Goal: Task Accomplishment & Management: Complete application form

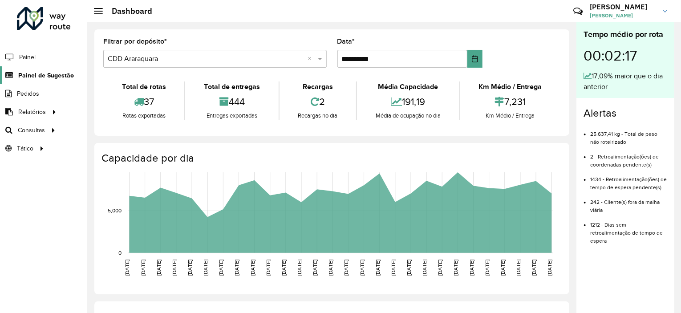
click at [60, 73] on span "Painel de Sugestão" at bounding box center [46, 75] width 56 height 9
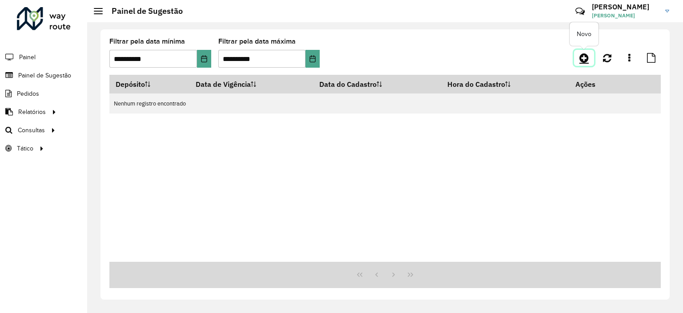
click at [585, 57] on icon at bounding box center [584, 57] width 9 height 11
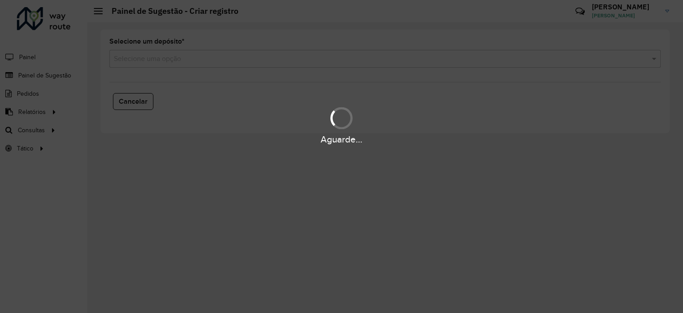
click at [267, 61] on hb-app "Aguarde... Pop-up bloqueado! Seu navegador bloqueou automáticamente a abertura …" at bounding box center [341, 156] width 683 height 313
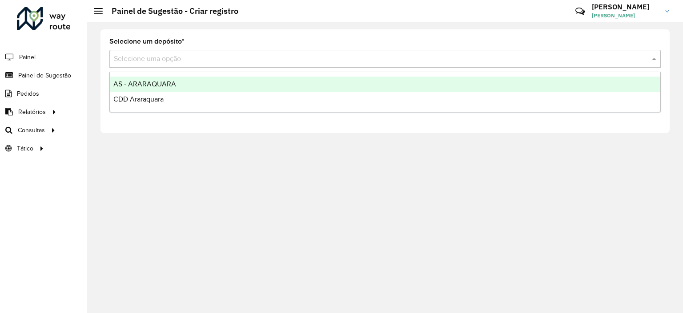
click at [256, 61] on input "text" at bounding box center [376, 59] width 525 height 11
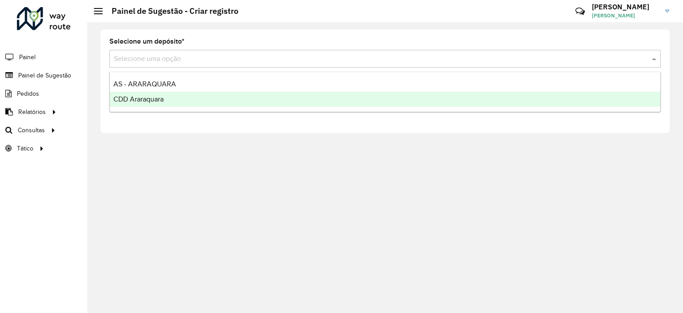
click at [174, 97] on div "CDD Araraquara" at bounding box center [385, 99] width 551 height 15
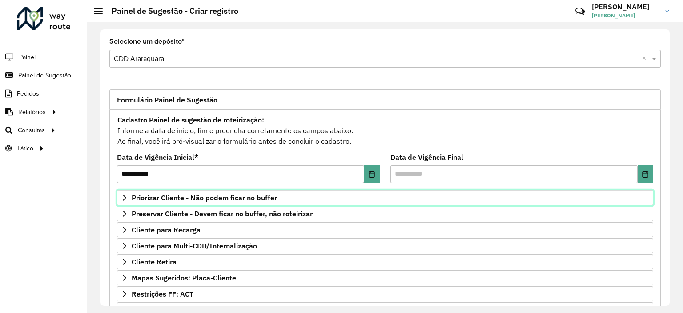
click at [251, 194] on span "Priorizar Cliente - Não podem ficar no buffer" at bounding box center [204, 197] width 145 height 7
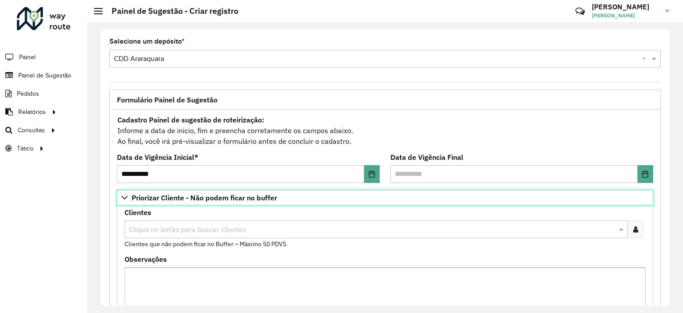
scroll to position [44, 0]
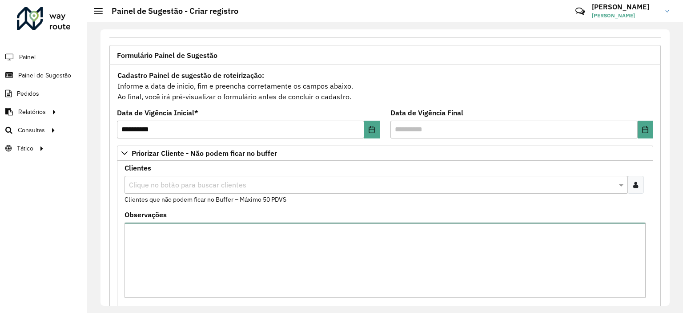
click at [202, 229] on textarea "Observações" at bounding box center [385, 259] width 521 height 75
paste textarea "*****"
type textarea "*****"
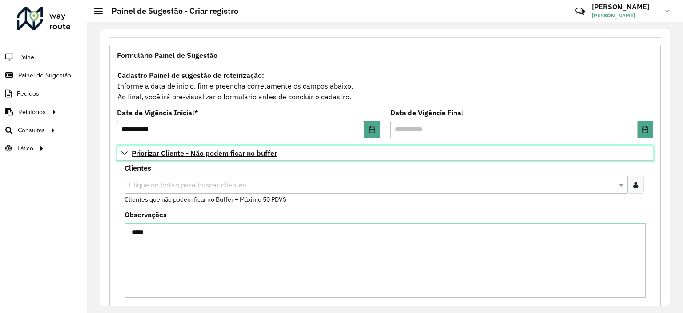
click at [273, 157] on link "Priorizar Cliente - Não podem ficar no buffer" at bounding box center [385, 152] width 536 height 15
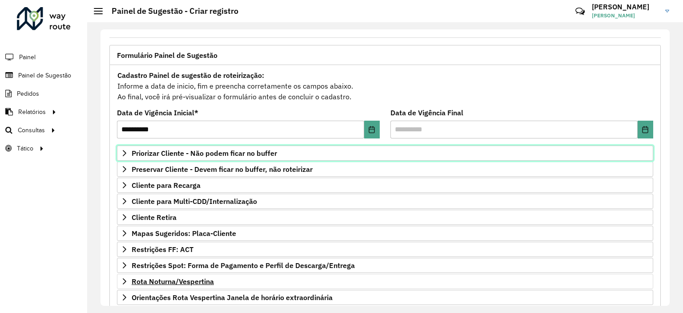
scroll to position [127, 0]
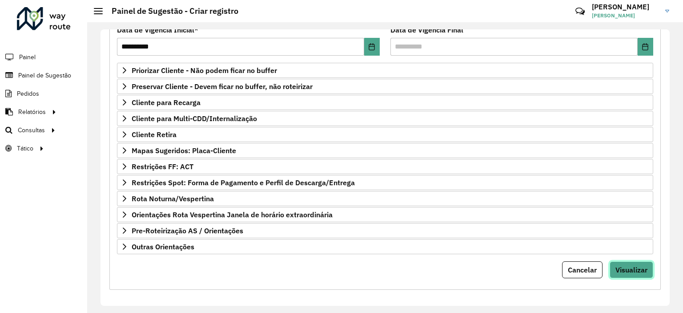
click at [646, 272] on button "Visualizar" at bounding box center [632, 269] width 44 height 17
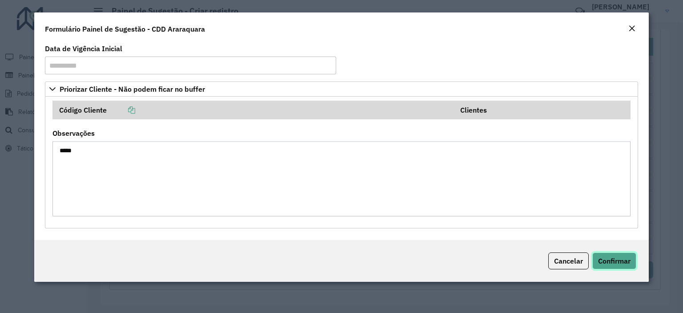
click at [630, 266] on button "Confirmar" at bounding box center [614, 260] width 44 height 17
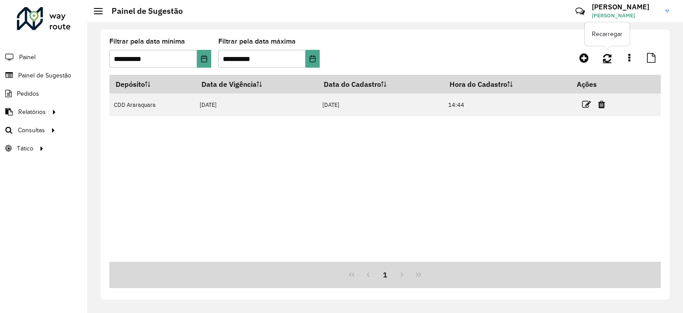
click at [605, 51] on link at bounding box center [607, 58] width 19 height 16
click at [39, 130] on span "Consultas" at bounding box center [32, 129] width 29 height 9
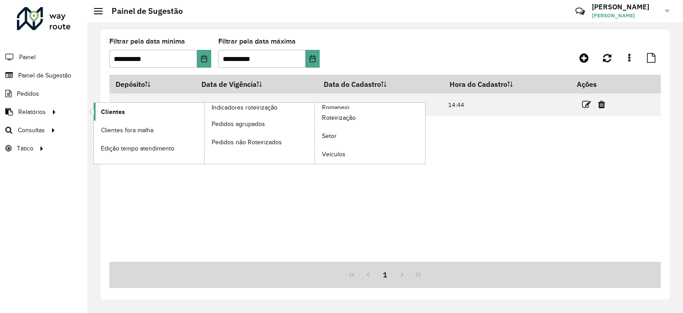
click at [105, 113] on span "Clientes" at bounding box center [113, 111] width 24 height 9
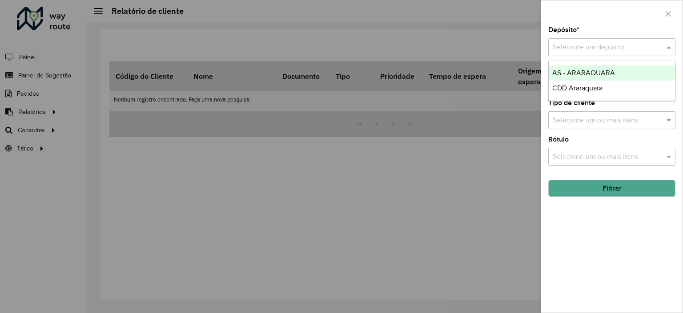
click at [579, 44] on input "text" at bounding box center [603, 47] width 101 height 11
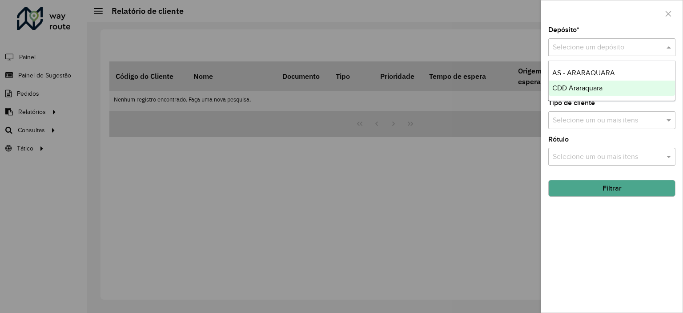
click at [568, 93] on div "CDD Araraquara" at bounding box center [612, 88] width 126 height 15
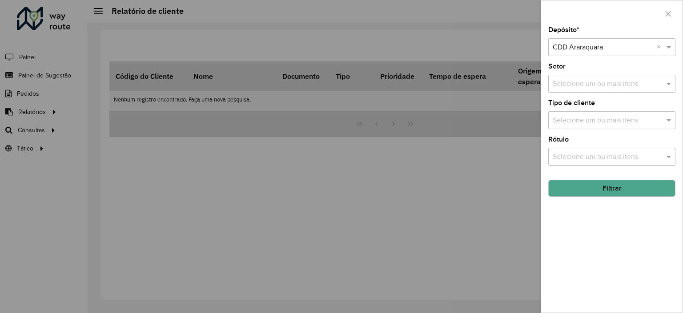
click at [613, 182] on button "Filtrar" at bounding box center [611, 188] width 127 height 17
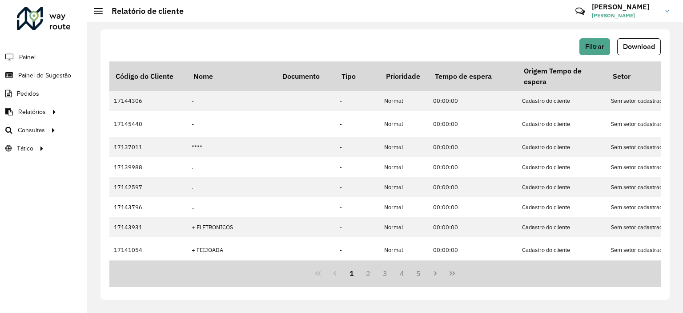
click at [657, 46] on button "Download" at bounding box center [639, 46] width 44 height 17
